Goal: Information Seeking & Learning: Compare options

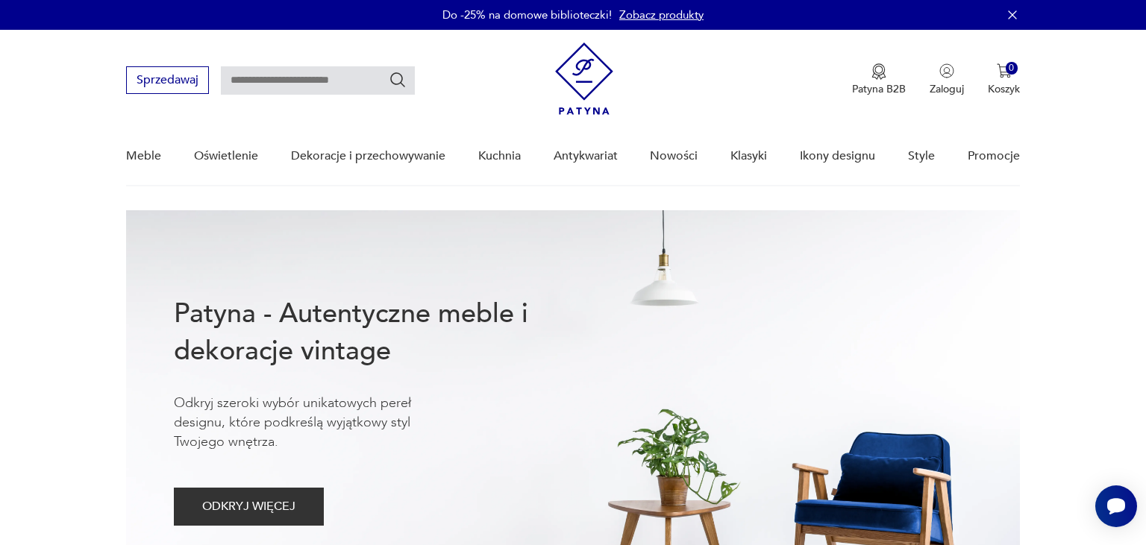
click at [249, 75] on input "text" at bounding box center [318, 80] width 194 height 28
type input "**********"
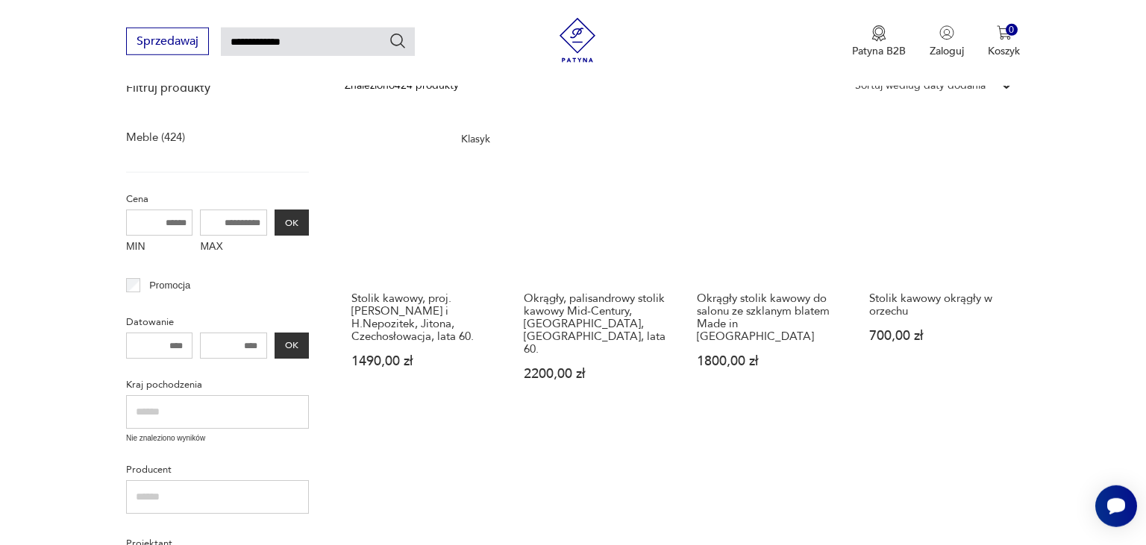
scroll to position [204, 0]
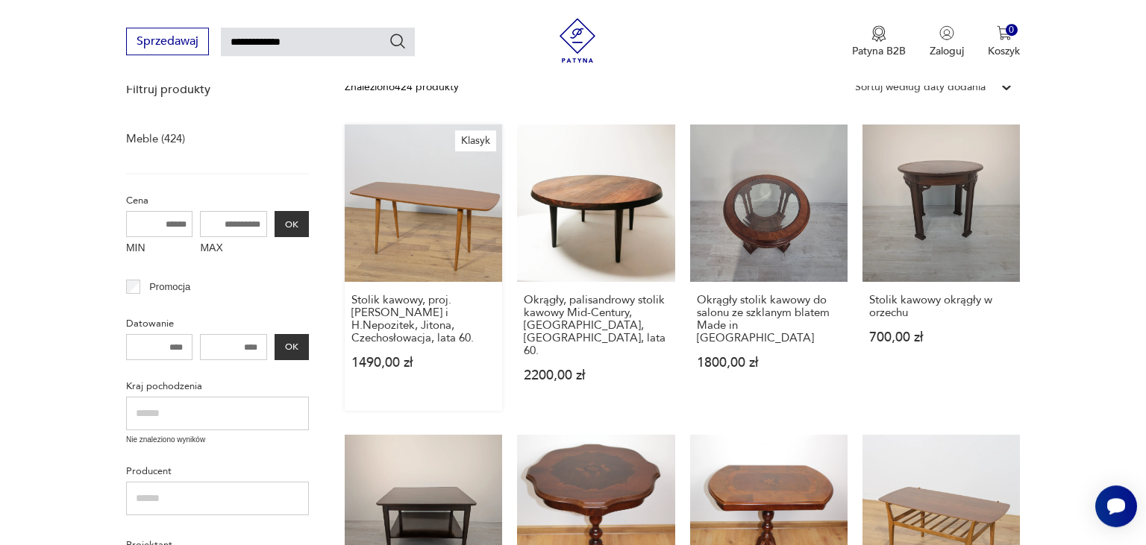
click at [396, 219] on link "Klasyk Stolik kawowy, proj. B. Landsman i H.Nepozitek, Jitona, Czechosłowacja, …" at bounding box center [423, 268] width 157 height 287
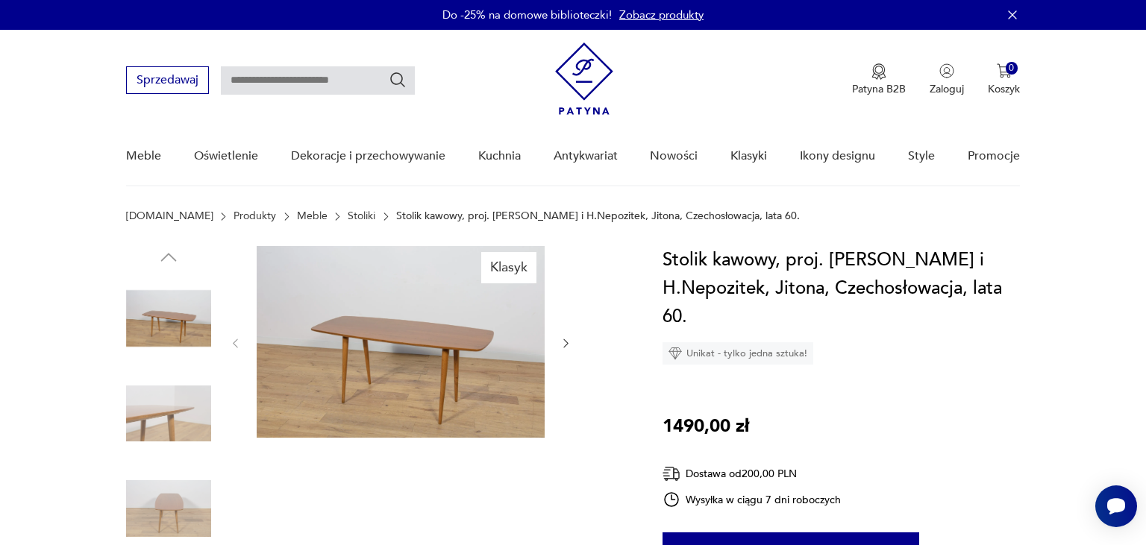
click at [151, 317] on img at bounding box center [168, 318] width 85 height 85
click at [172, 518] on img at bounding box center [168, 508] width 85 height 85
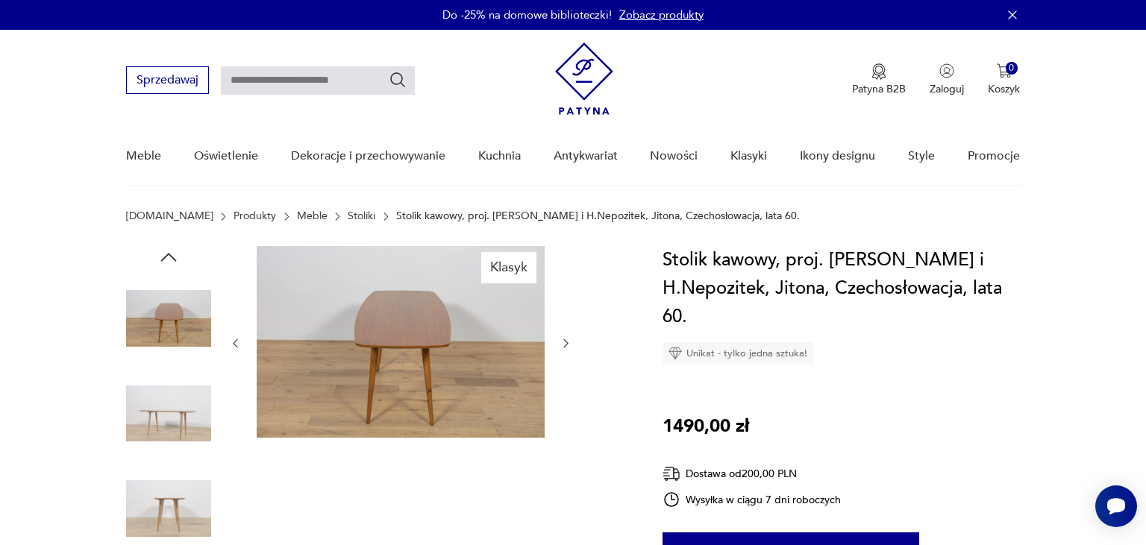
click at [162, 380] on img at bounding box center [168, 414] width 85 height 85
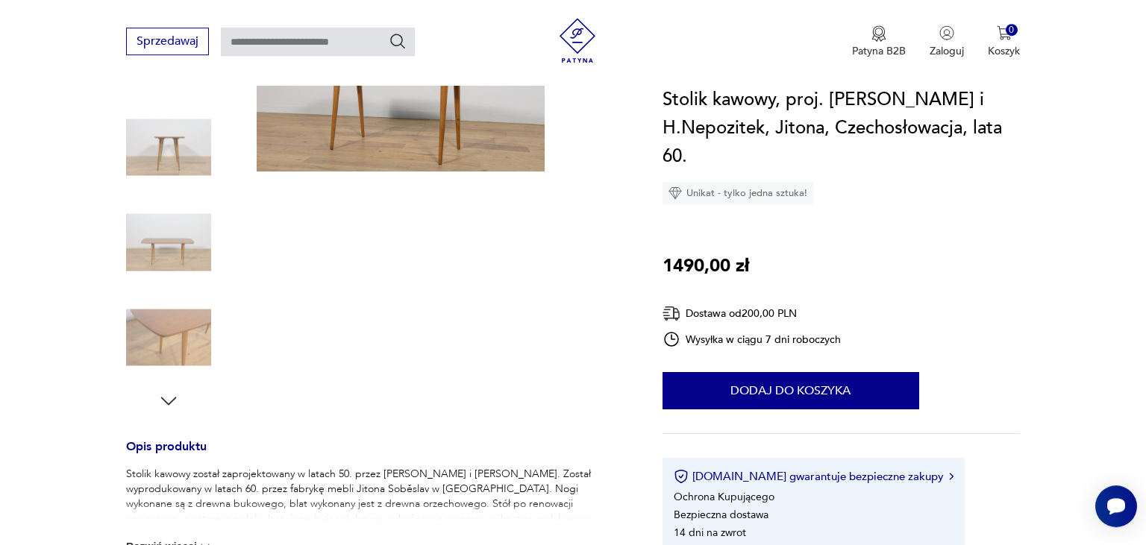
scroll to position [266, 0]
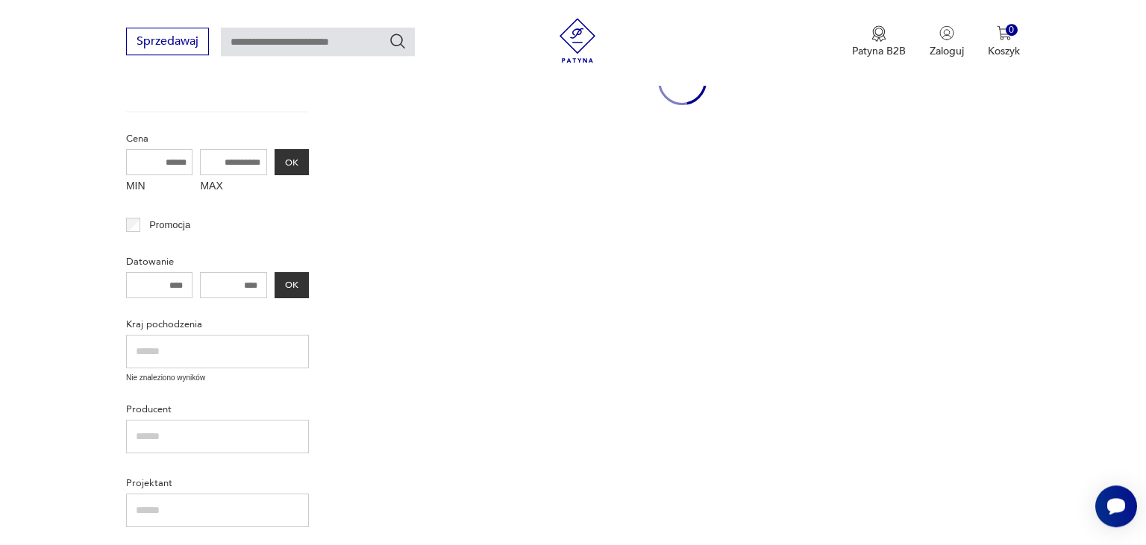
type input "**********"
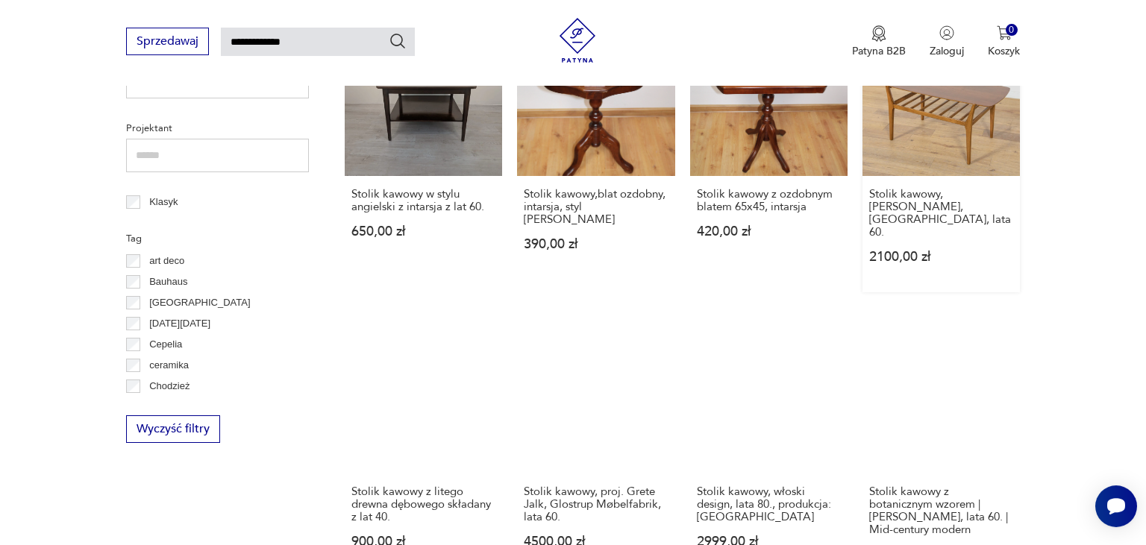
scroll to position [621, 0]
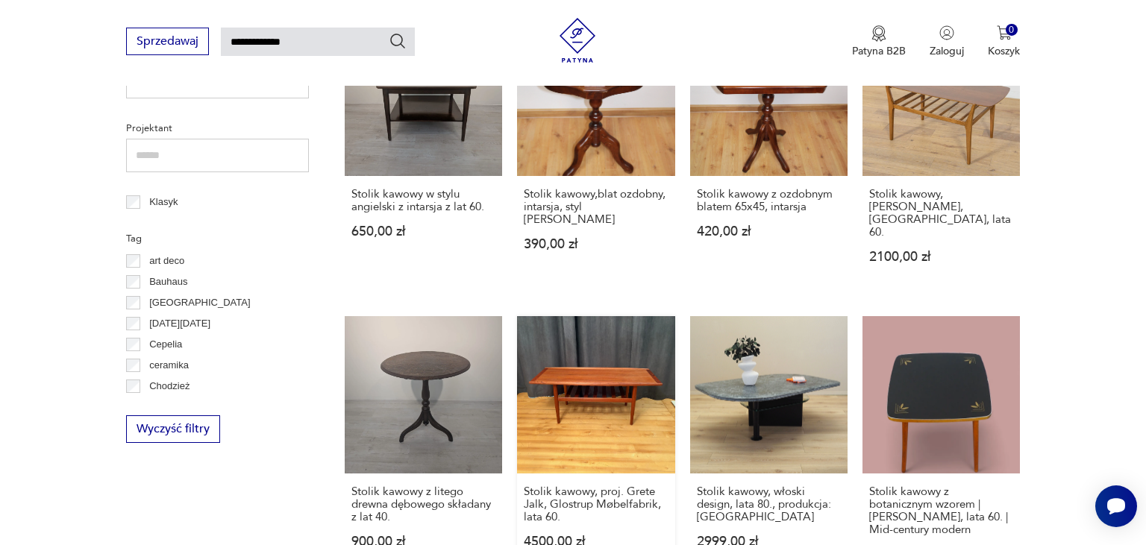
click at [561, 332] on link "Stolik kawowy, proj. Grete Jalk, Glostrup Møbelfabrik, lata 60. 4500,00 zł" at bounding box center [595, 453] width 157 height 274
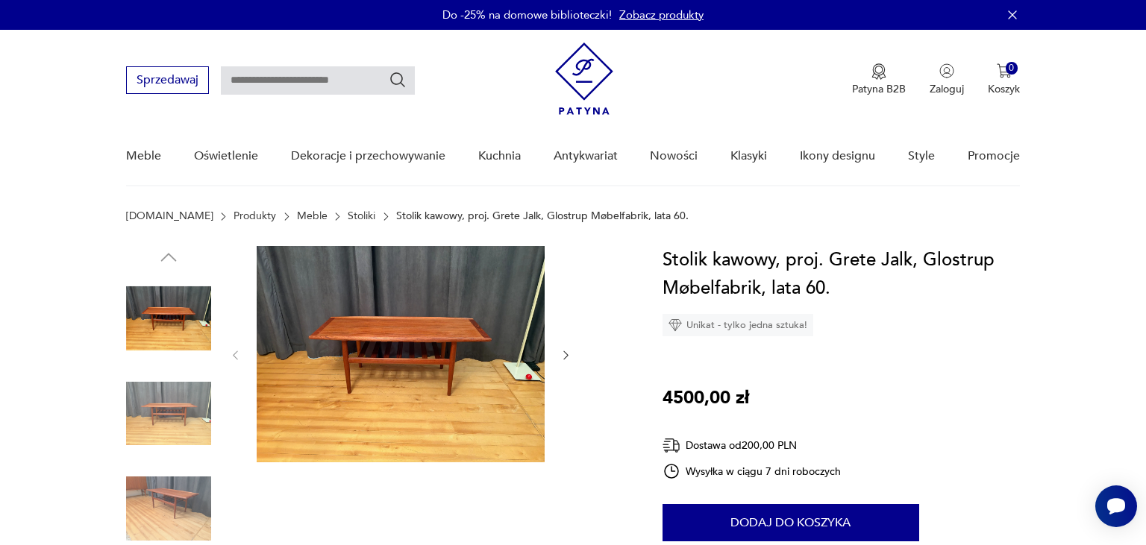
click at [159, 405] on img at bounding box center [168, 414] width 85 height 85
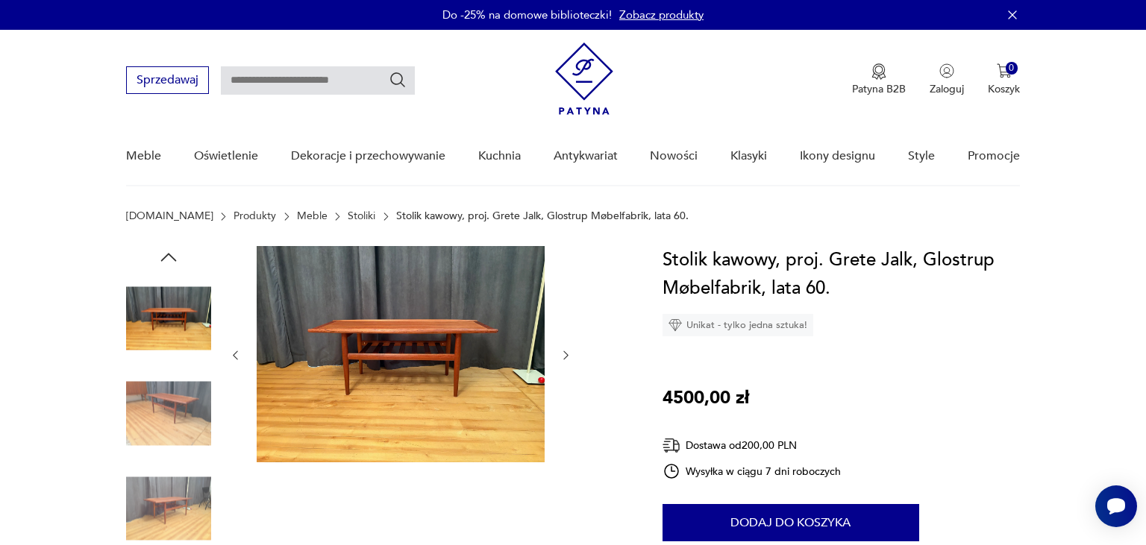
click at [160, 513] on img at bounding box center [168, 508] width 85 height 85
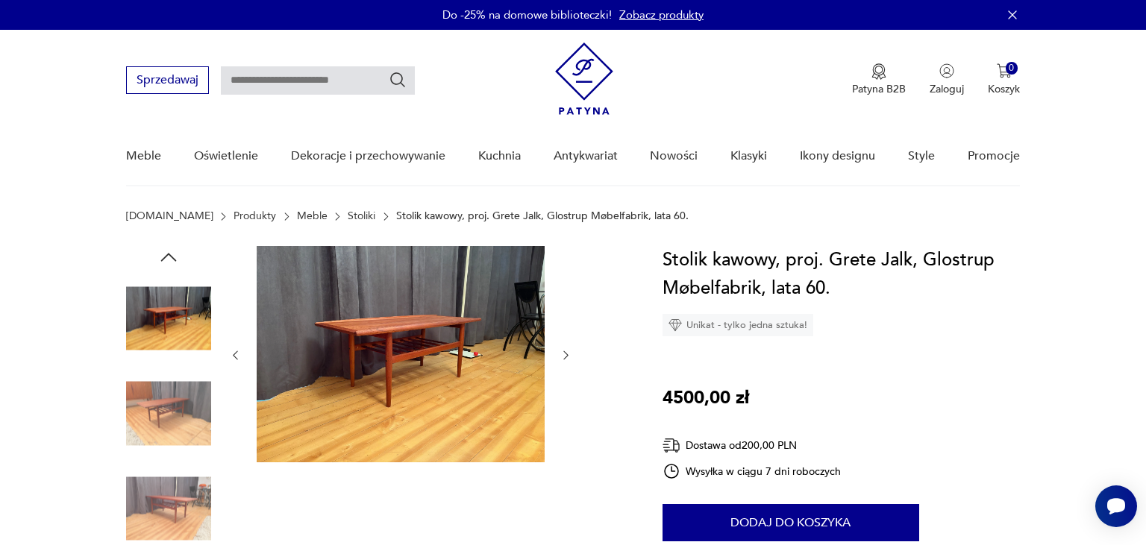
click at [163, 298] on img at bounding box center [168, 318] width 85 height 85
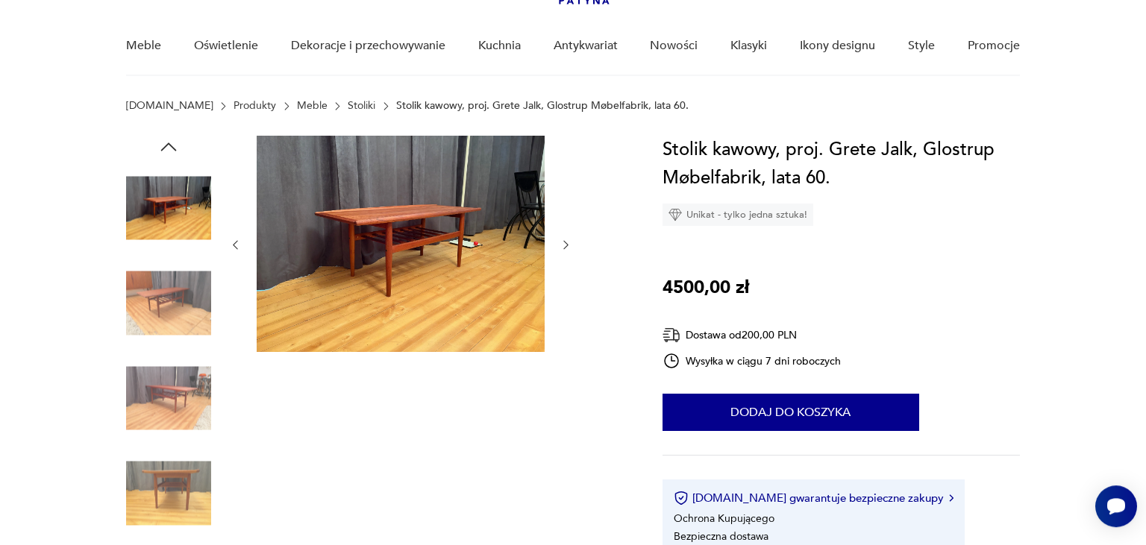
scroll to position [109, 0]
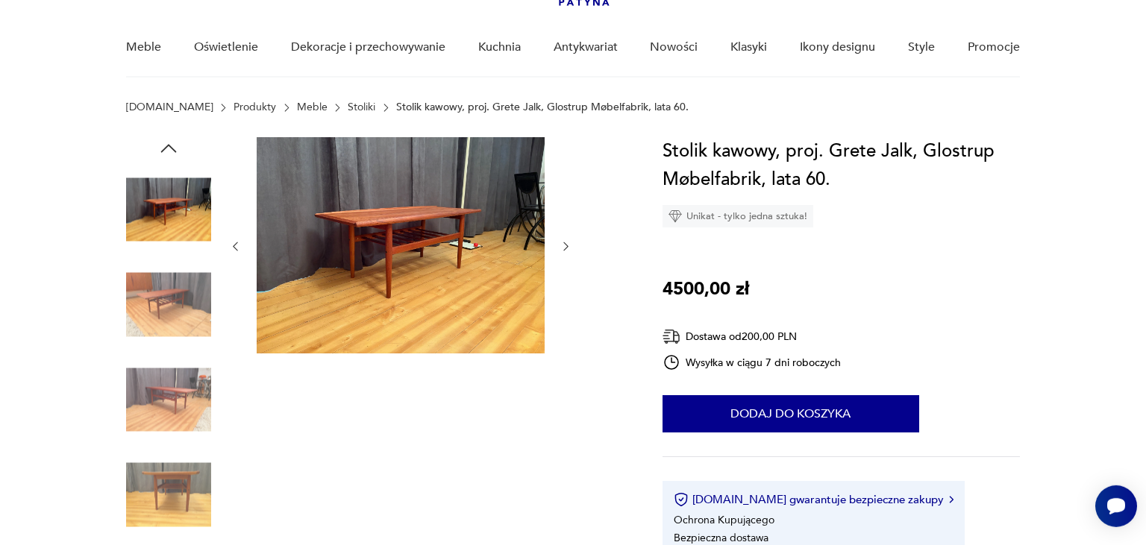
type input "**********"
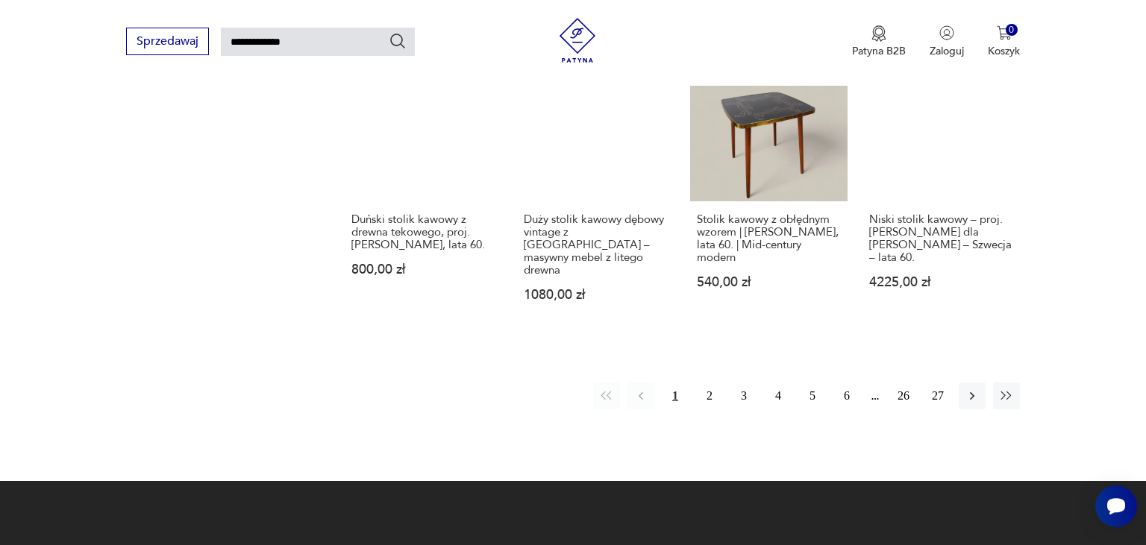
scroll to position [1193, 0]
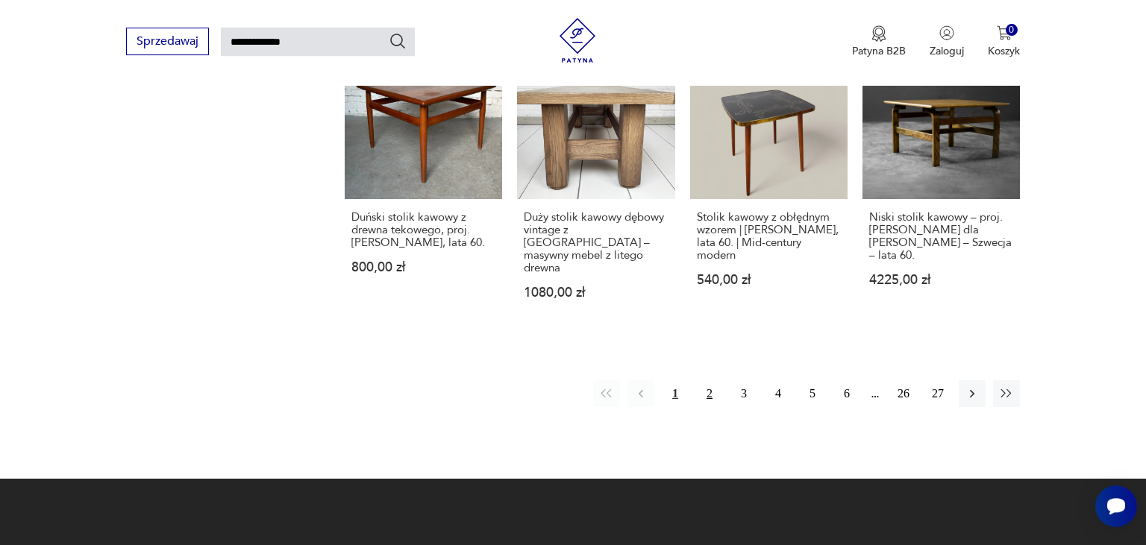
click at [707, 381] on button "2" at bounding box center [709, 394] width 27 height 27
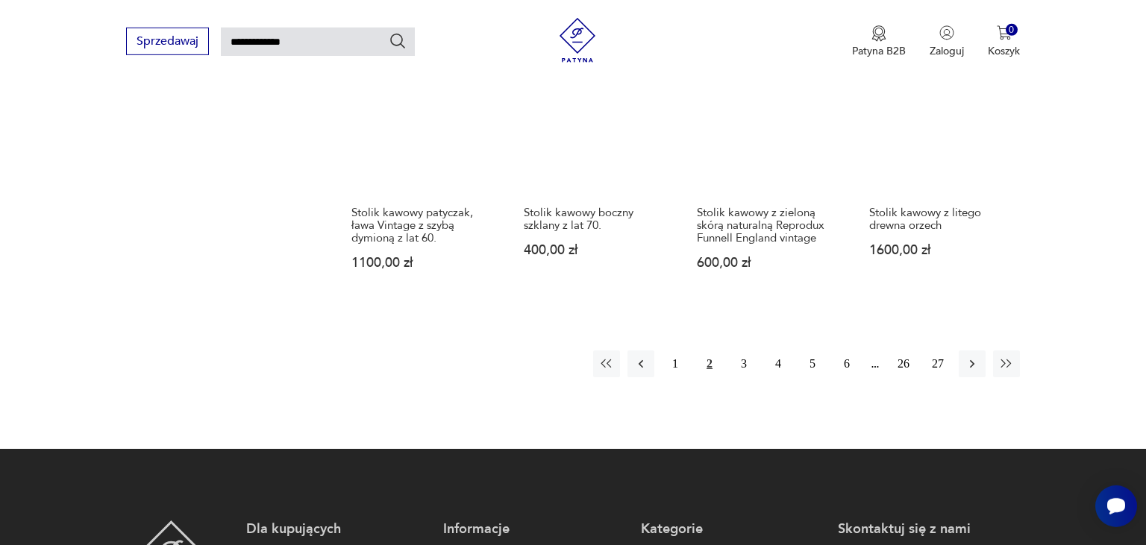
scroll to position [1187, 0]
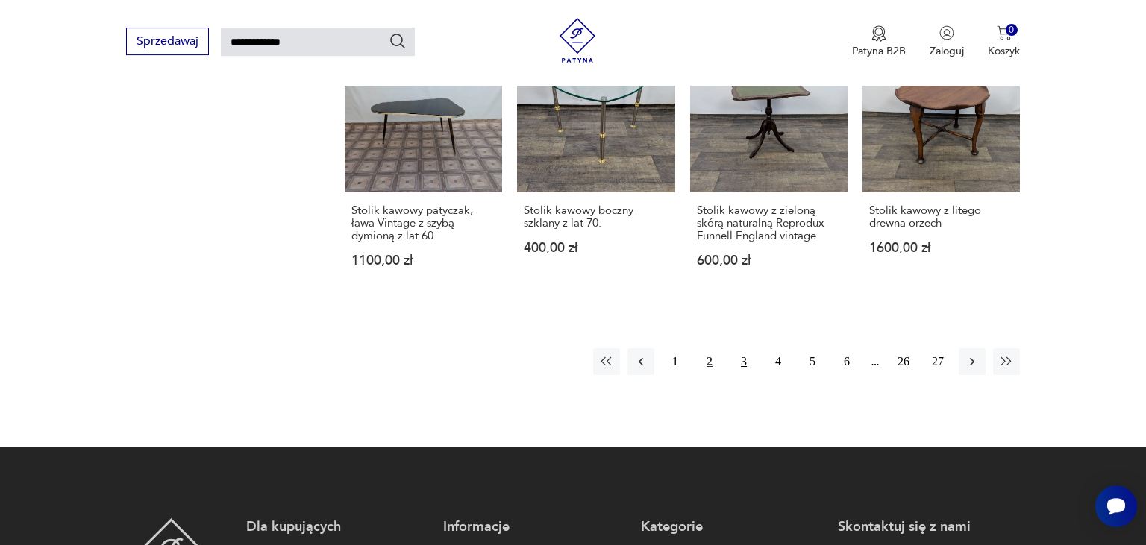
click at [745, 348] on button "3" at bounding box center [744, 361] width 27 height 27
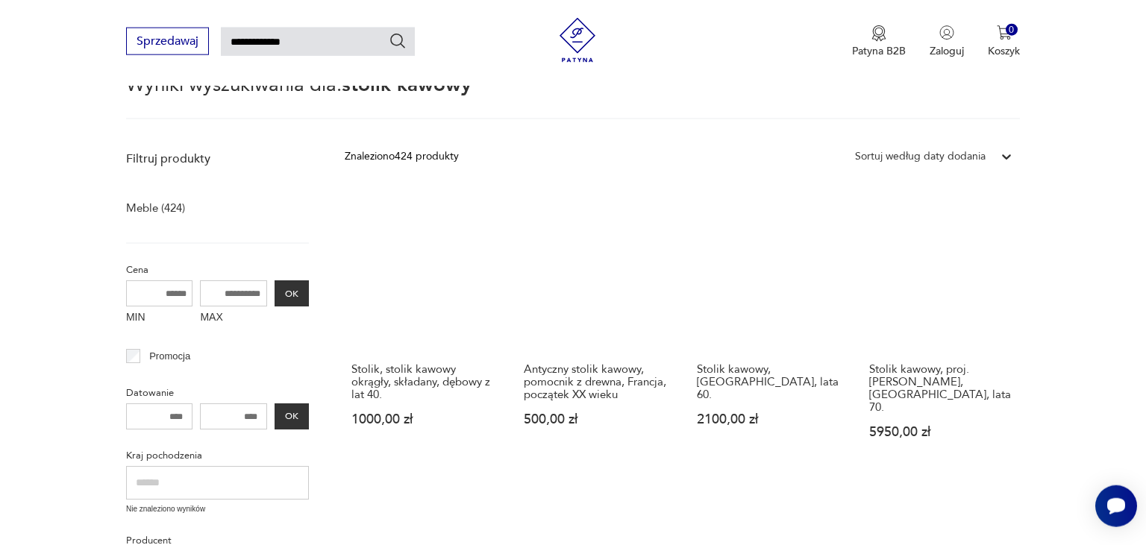
scroll to position [135, 0]
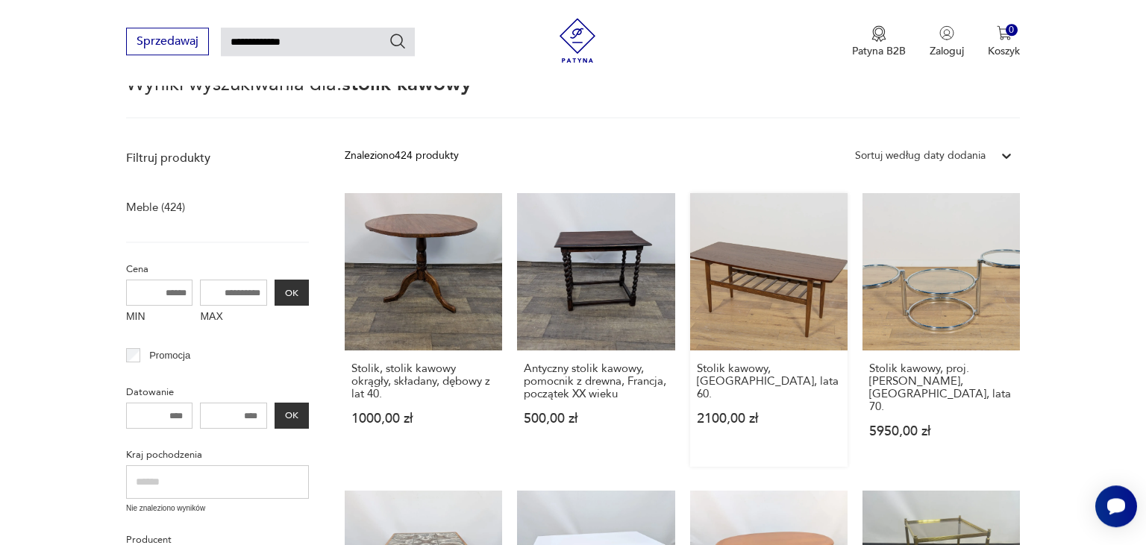
click at [768, 253] on link "Stolik kawowy, Dania, lata 60. 2100,00 zł" at bounding box center [768, 330] width 157 height 274
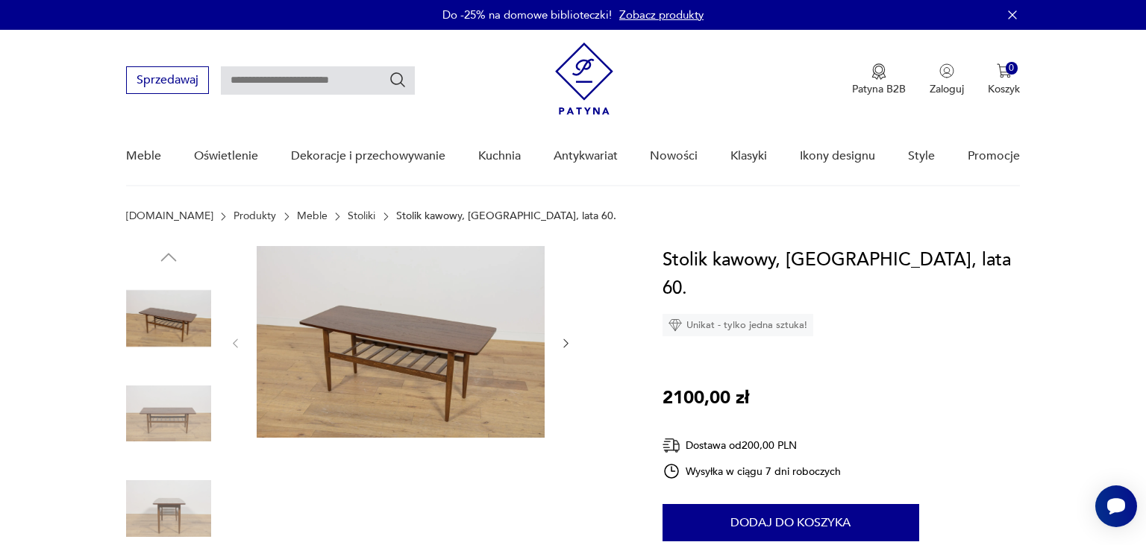
click at [157, 422] on img at bounding box center [168, 414] width 85 height 85
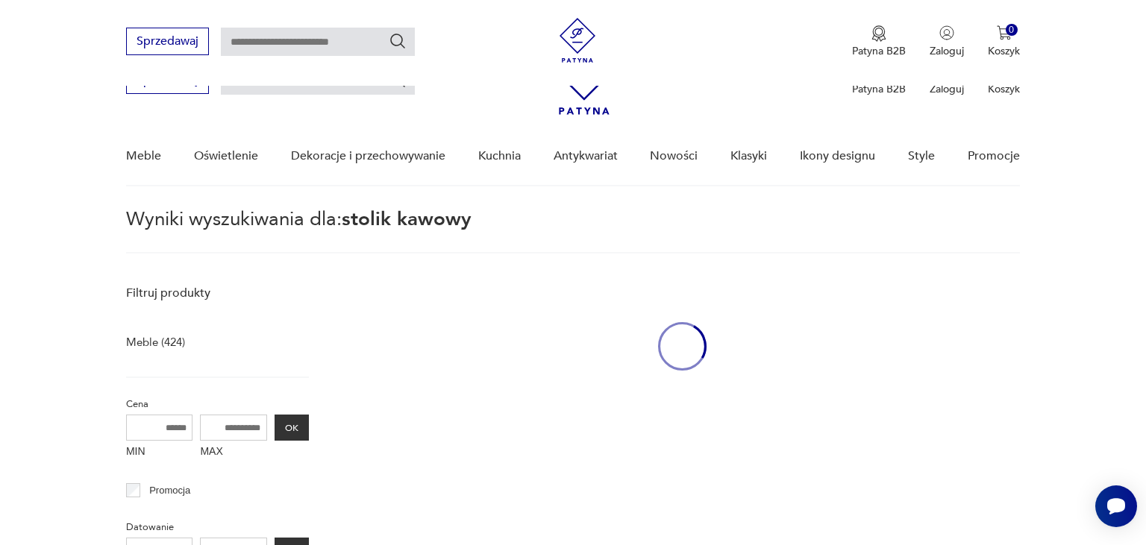
type input "**********"
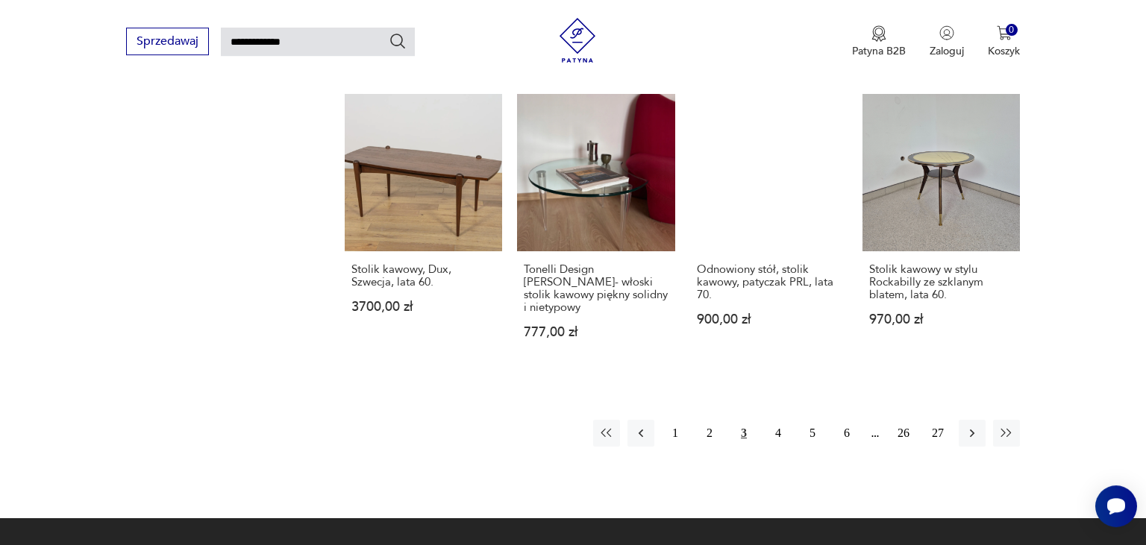
scroll to position [1104, 0]
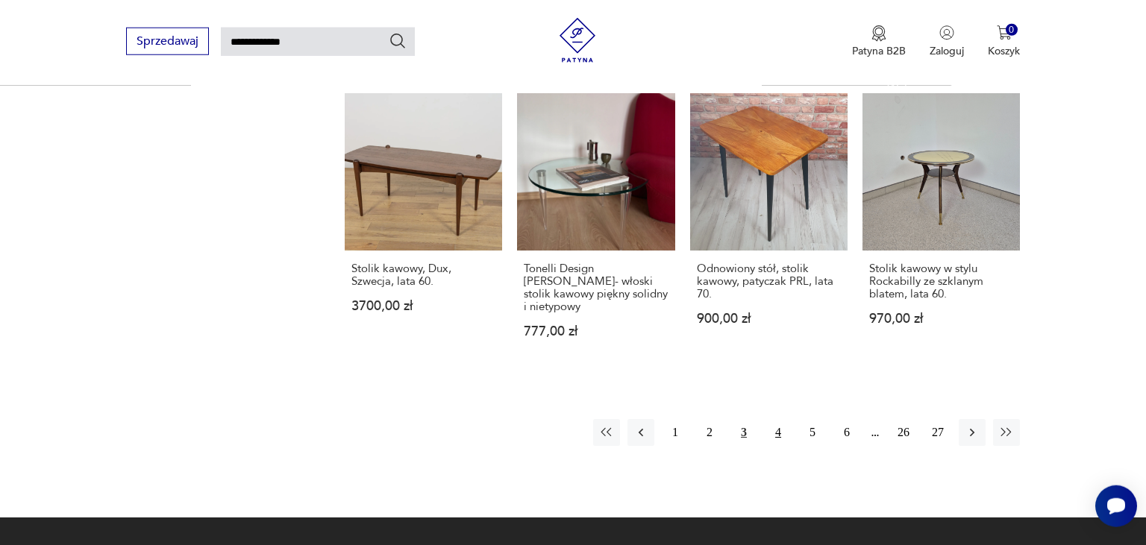
click at [772, 419] on button "4" at bounding box center [778, 432] width 27 height 27
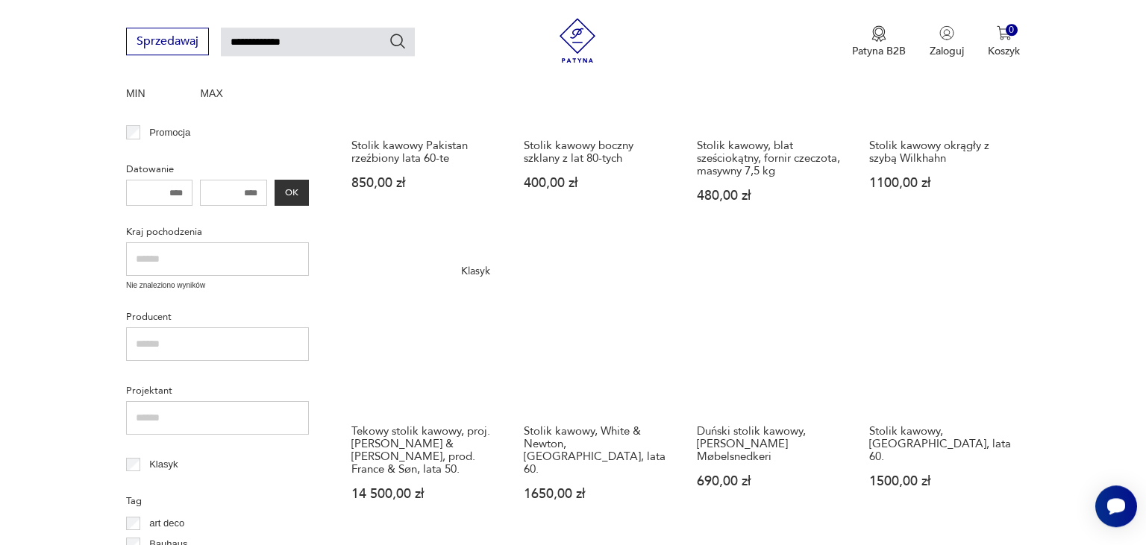
scroll to position [359, 0]
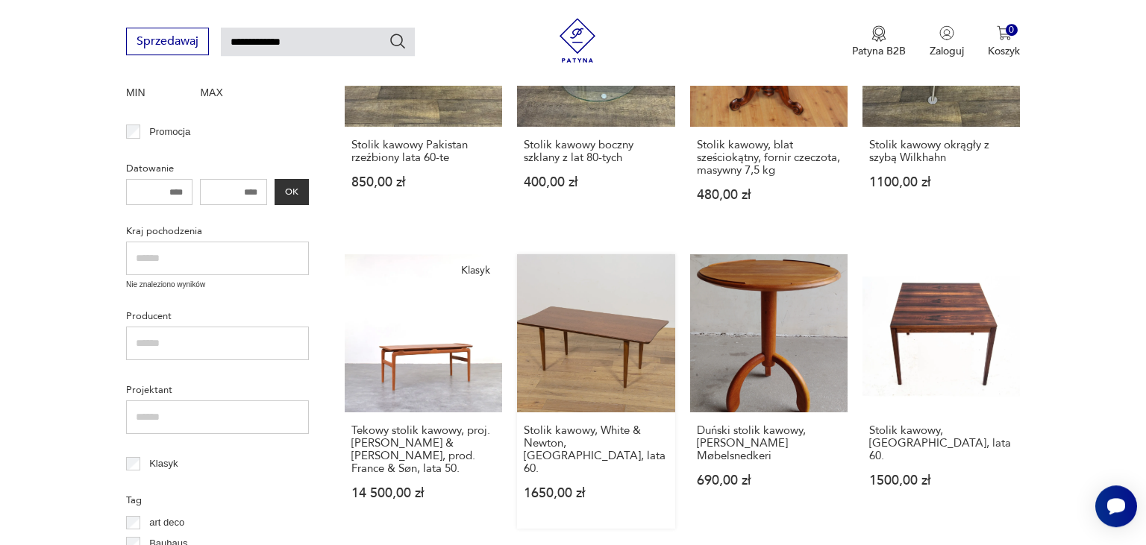
click at [584, 317] on link "Stolik kawowy, White & Newton, Wielka Brytania, lata 60. 1650,00 zł" at bounding box center [595, 391] width 157 height 274
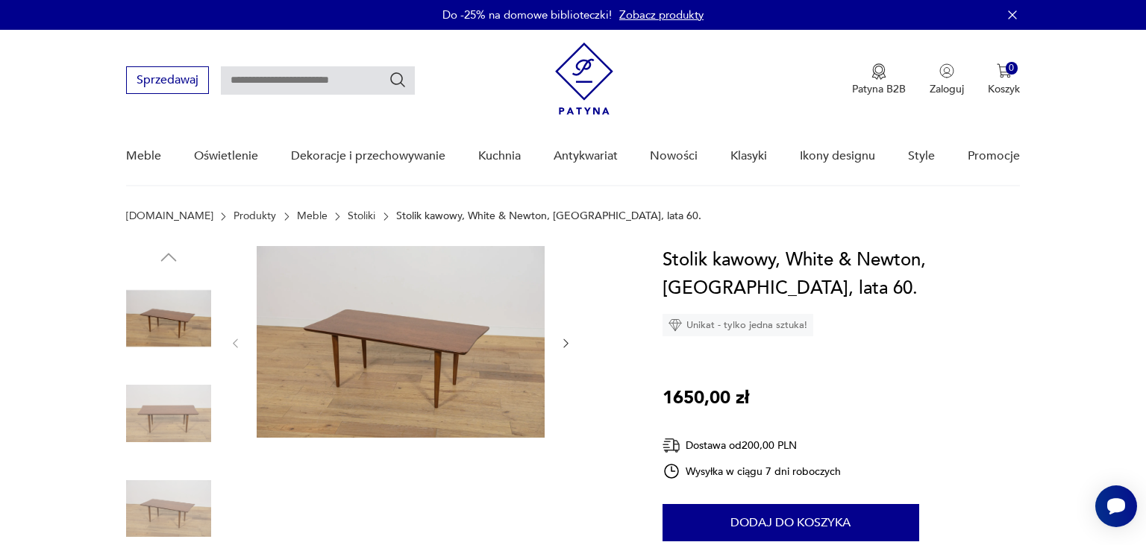
click at [384, 356] on img at bounding box center [401, 342] width 288 height 192
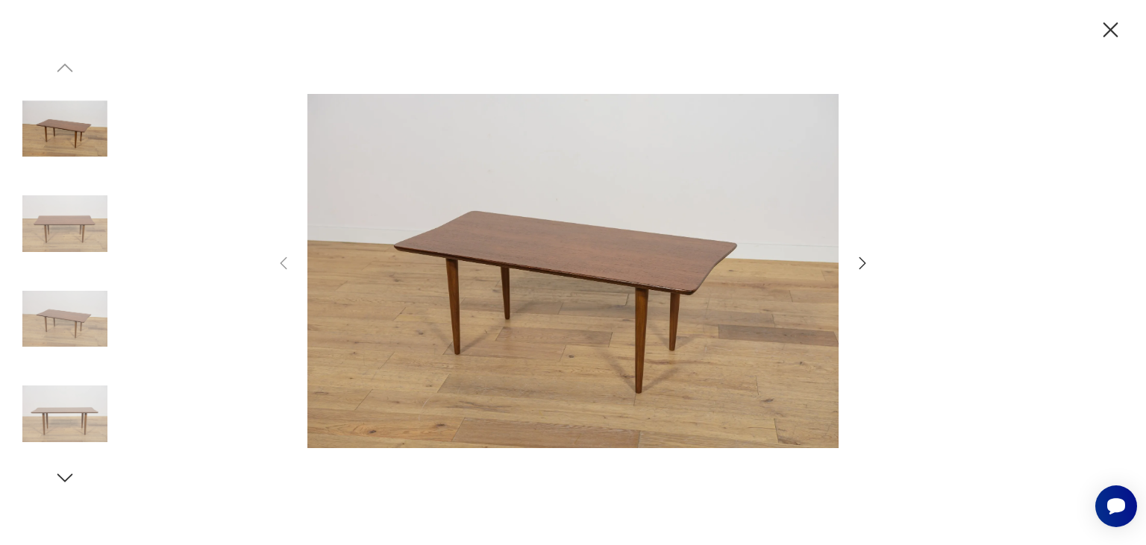
click at [63, 231] on img at bounding box center [64, 223] width 85 height 85
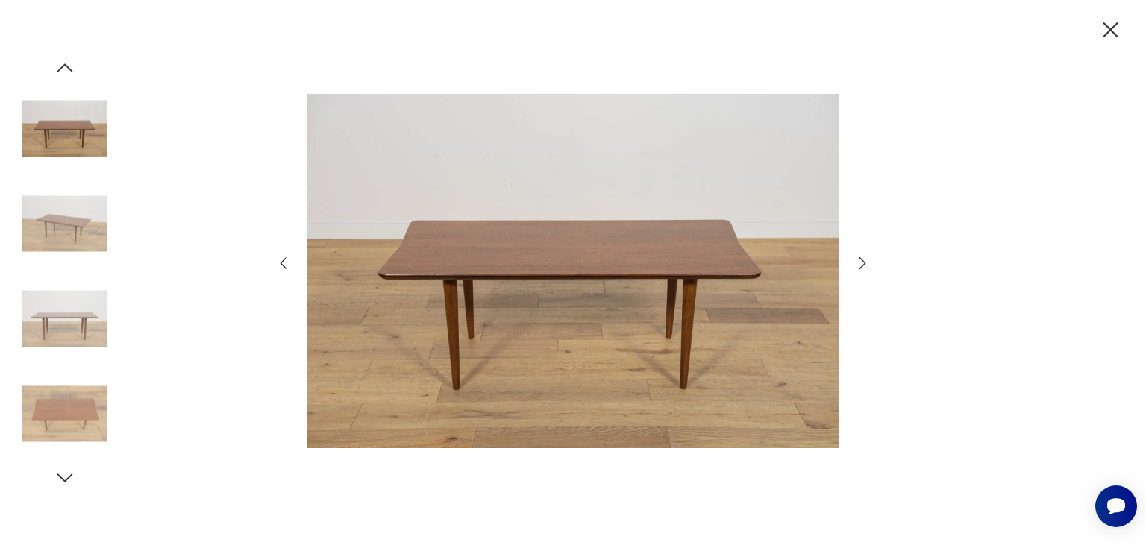
click at [1110, 31] on icon "button" at bounding box center [1111, 30] width 26 height 26
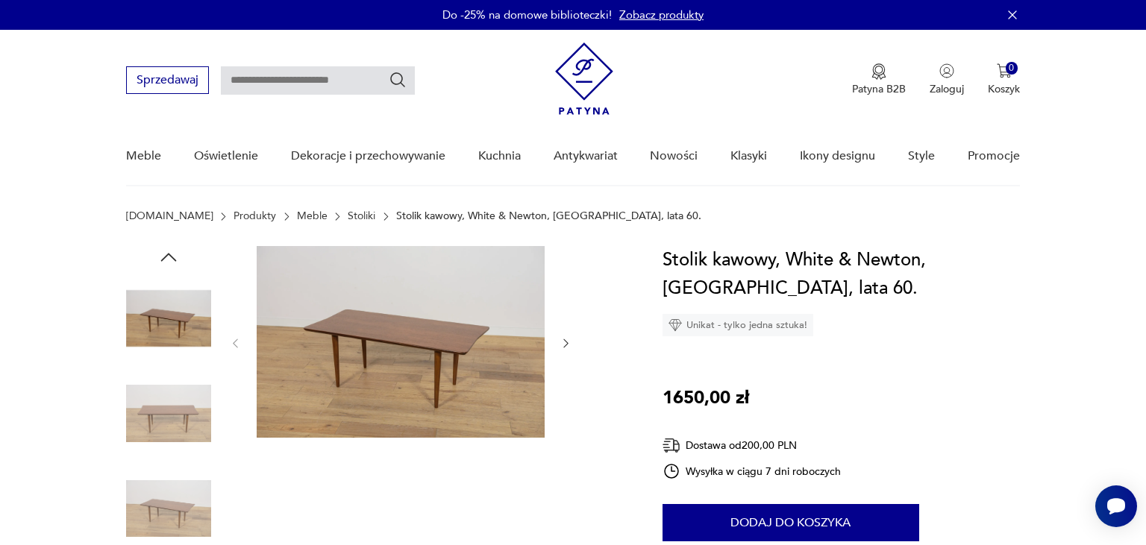
type input "**********"
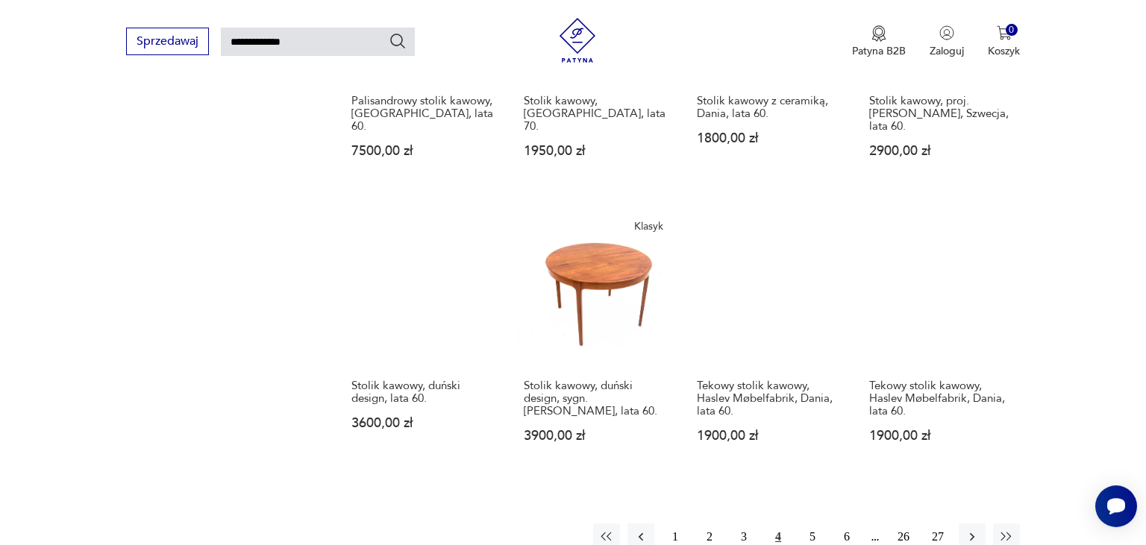
scroll to position [986, 0]
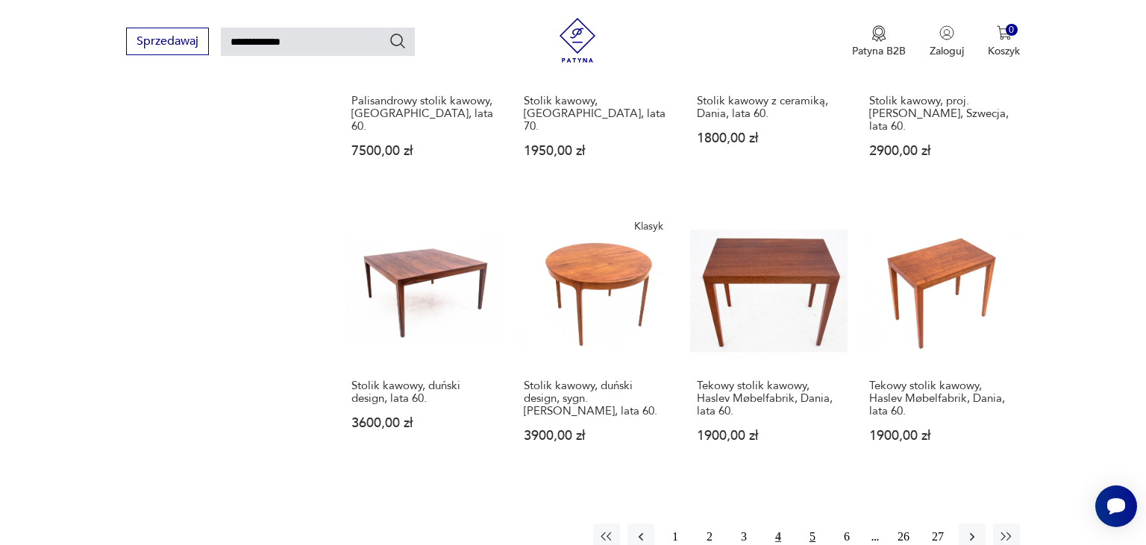
click at [812, 524] on button "5" at bounding box center [812, 537] width 27 height 27
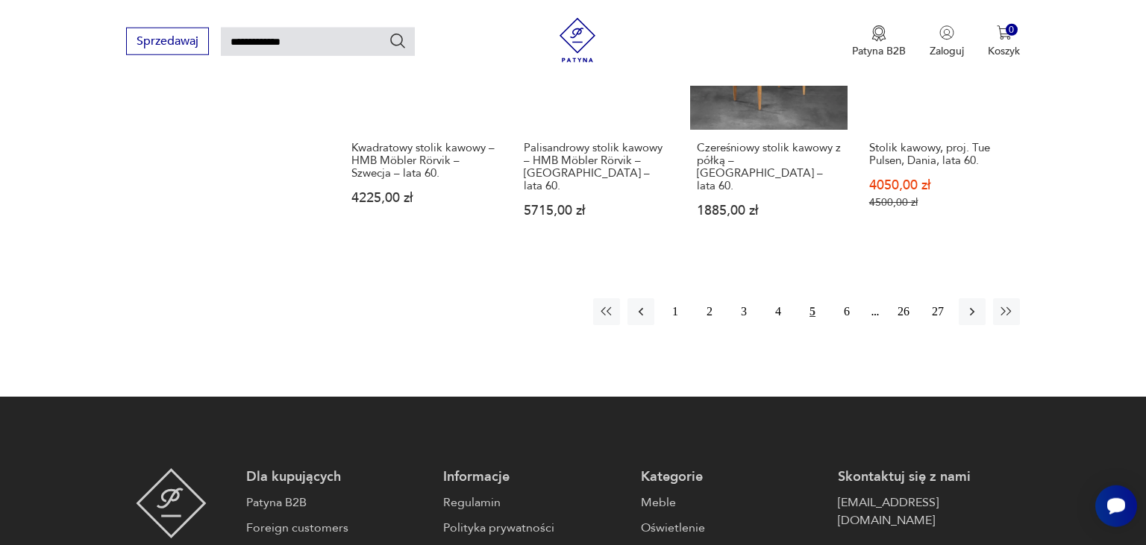
scroll to position [1240, 0]
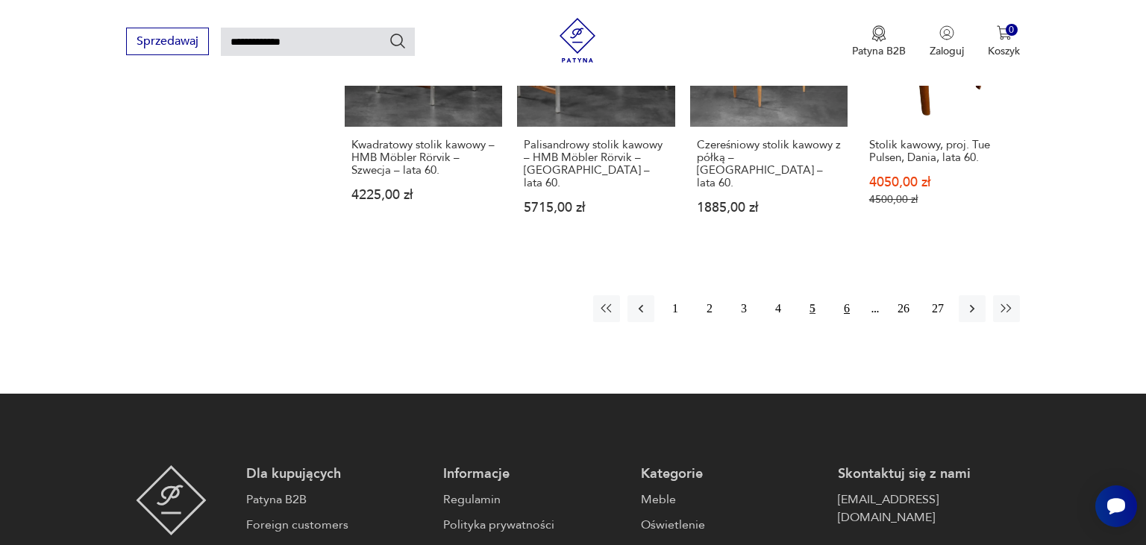
click at [845, 295] on button "6" at bounding box center [846, 308] width 27 height 27
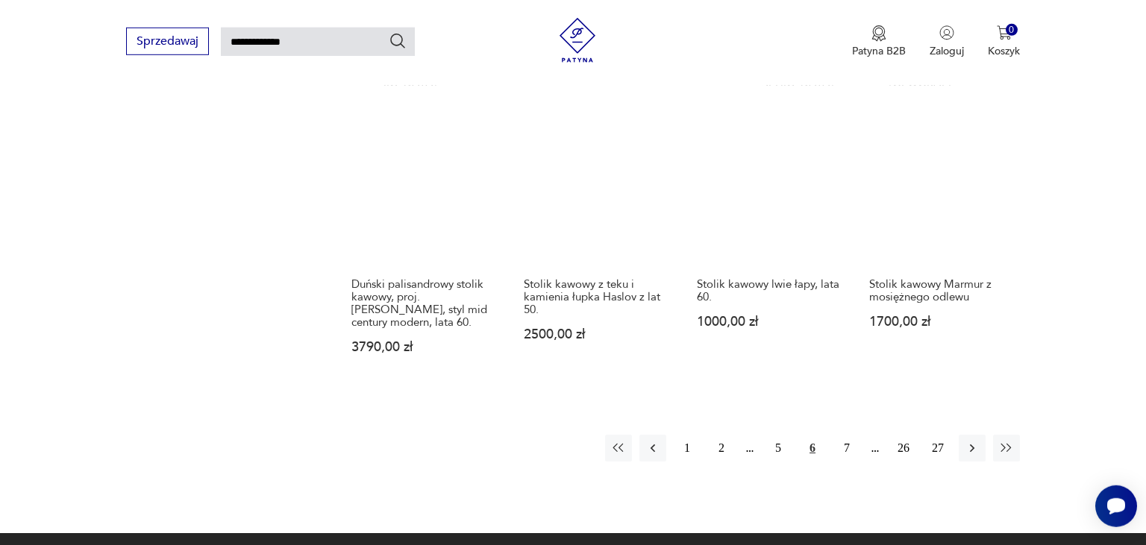
scroll to position [1101, 0]
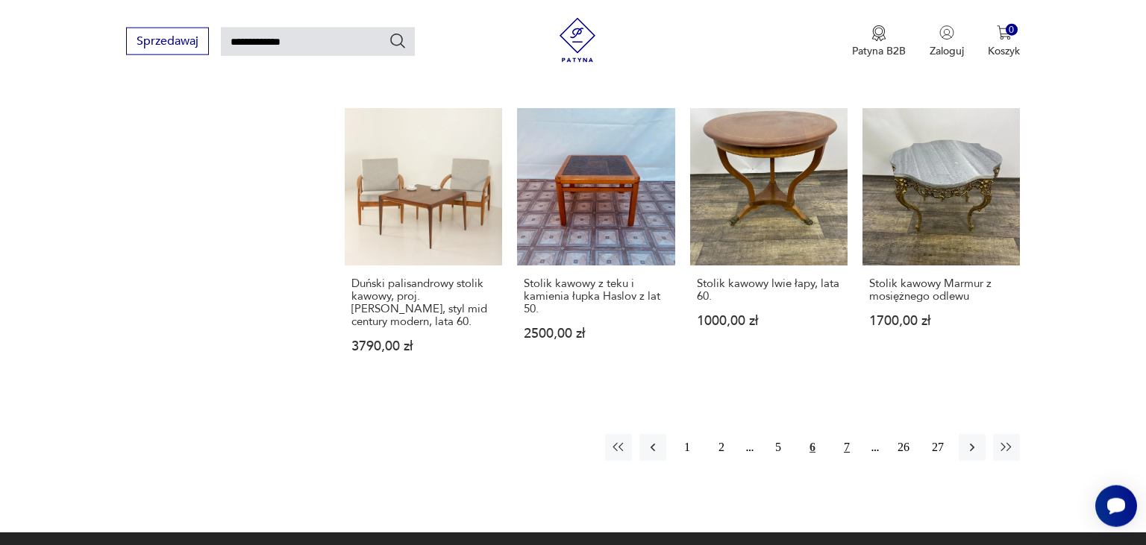
click at [851, 434] on button "7" at bounding box center [846, 447] width 27 height 27
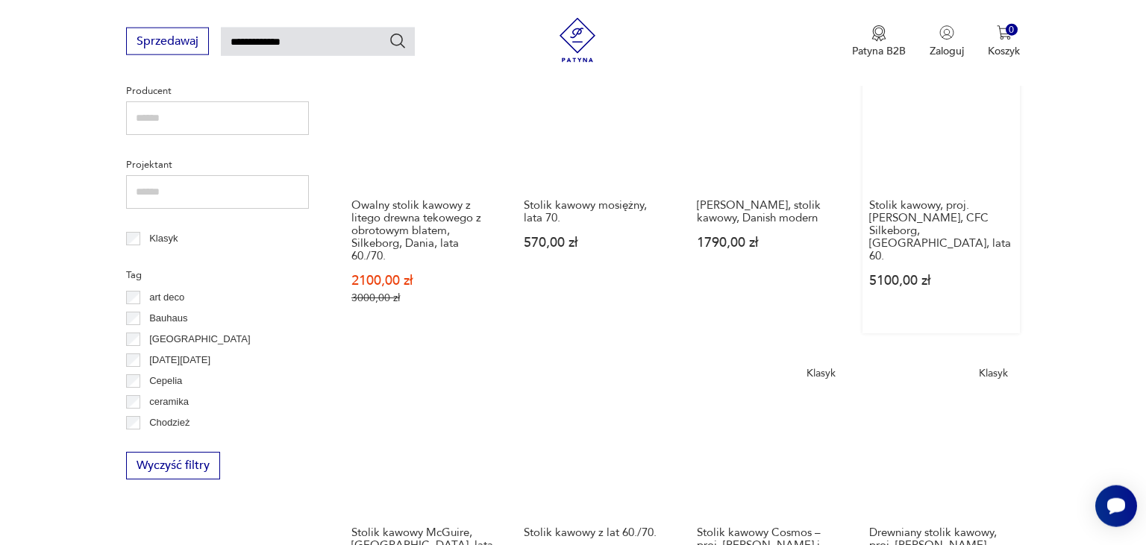
scroll to position [588, 0]
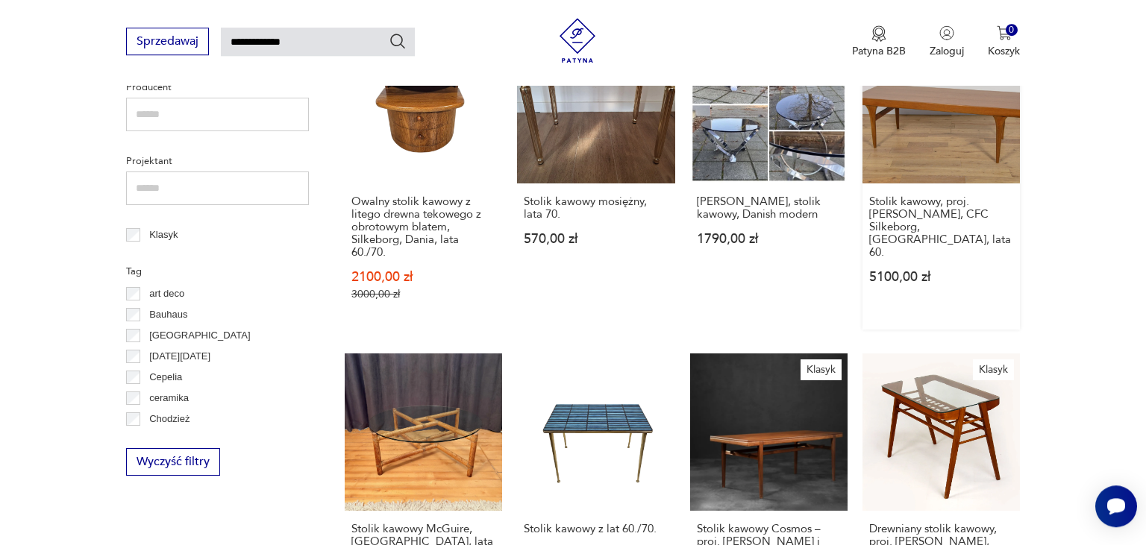
click at [925, 301] on link "Klasyk Stolik kawowy, proj. J. Andersen, CFC Silkeborg, Dania, lata 60. 5100,00…" at bounding box center [941, 177] width 157 height 304
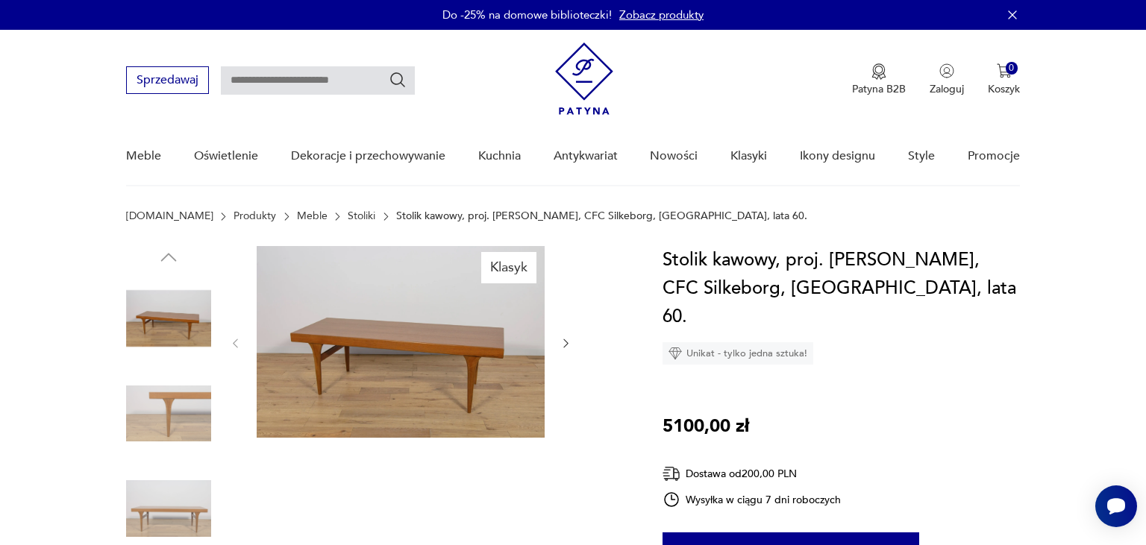
click at [392, 350] on img at bounding box center [401, 342] width 288 height 192
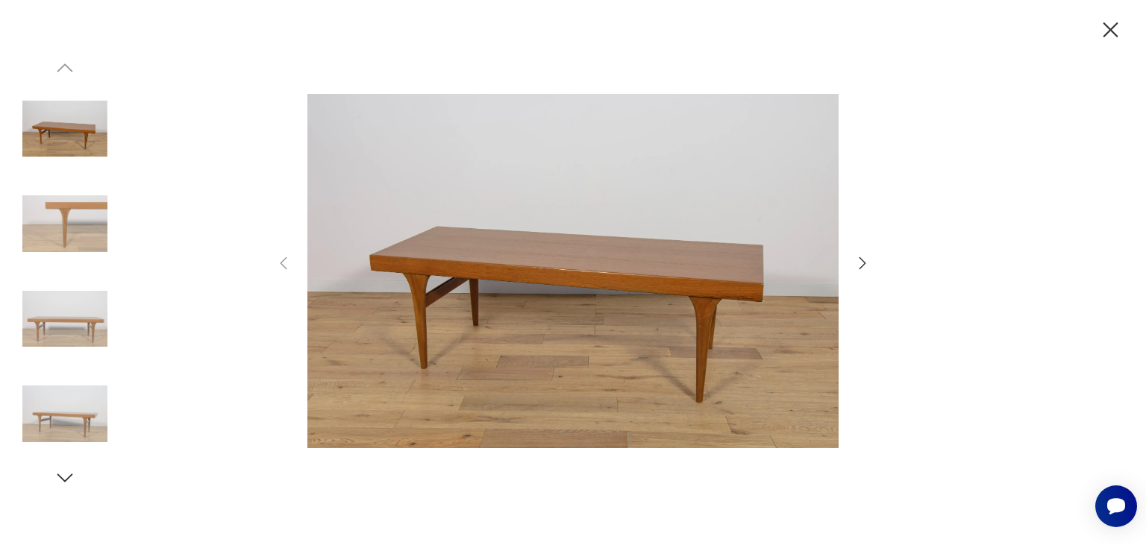
click at [90, 319] on img at bounding box center [64, 319] width 85 height 85
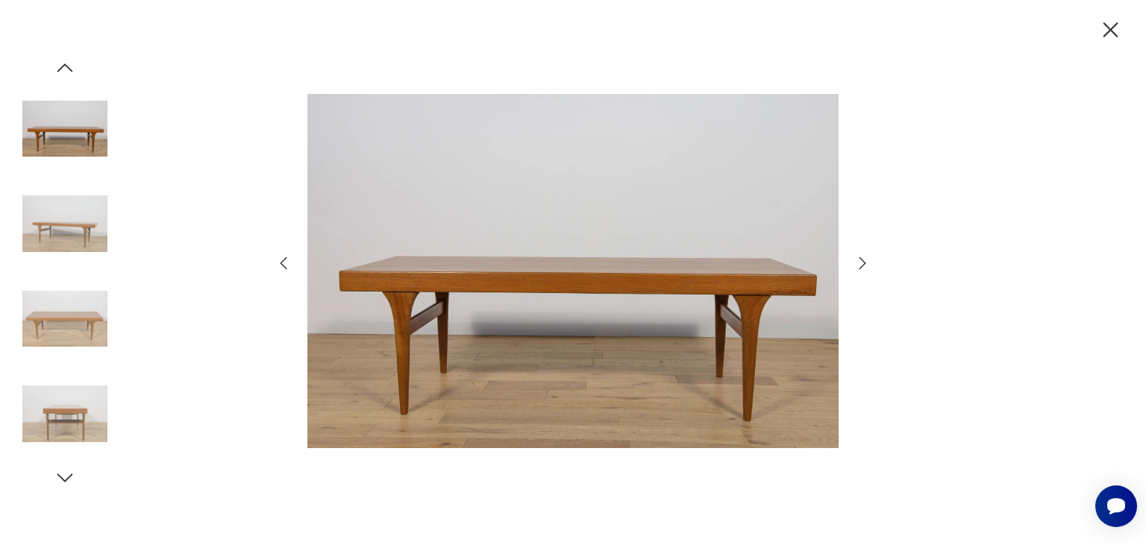
type input "**********"
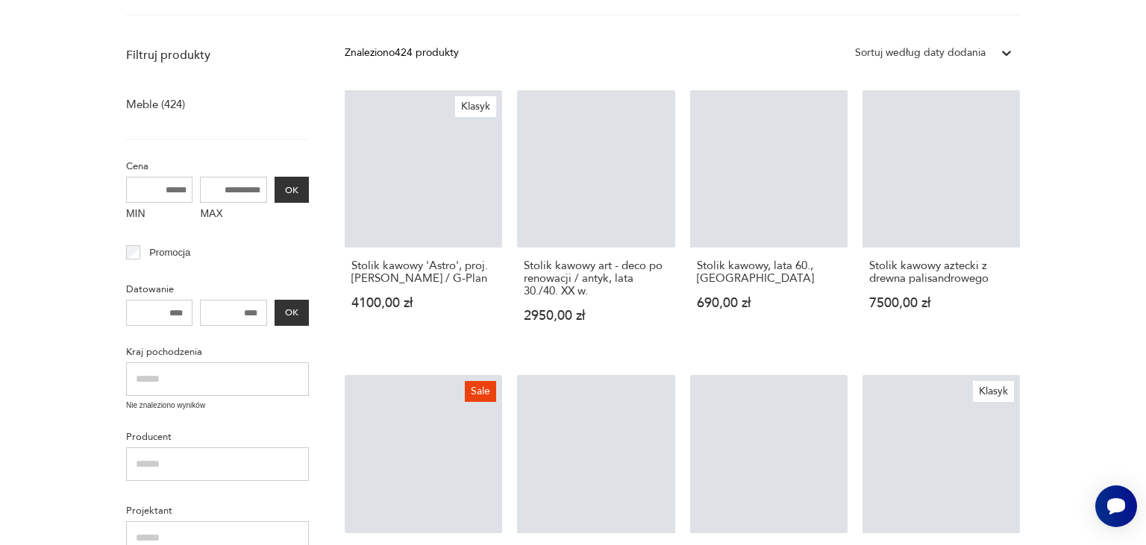
scroll to position [1553, 0]
